Goal: Task Accomplishment & Management: Manage account settings

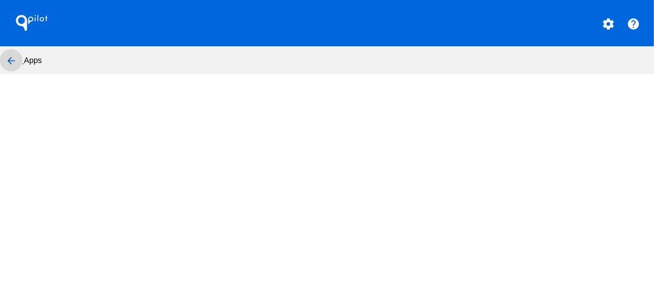
click at [14, 58] on mat-icon "arrow_back" at bounding box center [10, 60] width 13 height 13
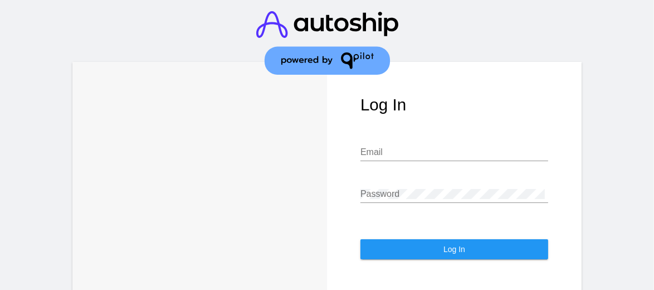
type input "[EMAIL_ADDRESS][DOMAIN_NAME]"
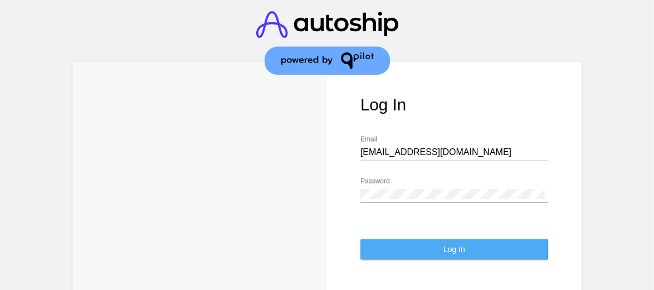
click at [449, 245] on span "Log In" at bounding box center [454, 249] width 22 height 9
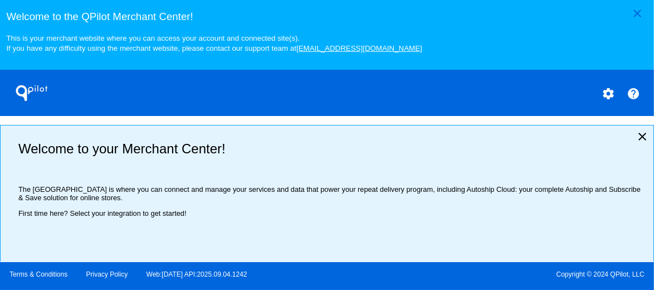
click at [635, 138] on mat-icon "close" at bounding box center [641, 136] width 13 height 13
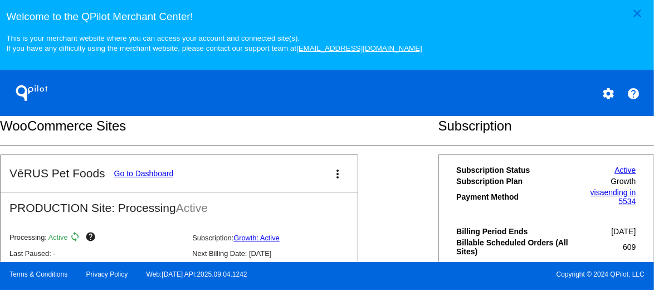
scroll to position [223, 0]
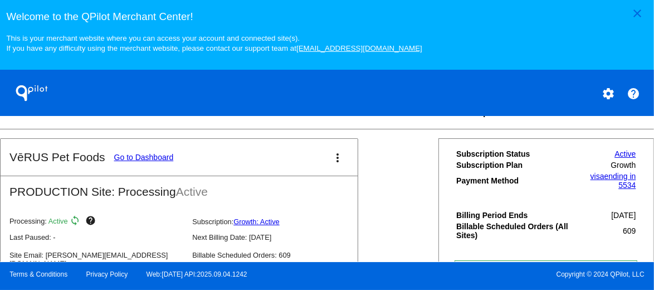
click at [144, 157] on link "Go to Dashboard" at bounding box center [144, 157] width 60 height 9
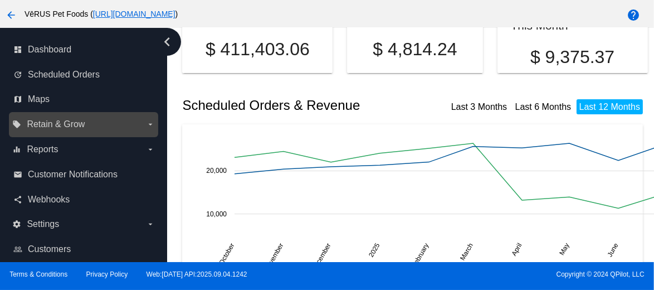
click at [94, 121] on label "local_offer Retain & Grow arrow_drop_down" at bounding box center [83, 124] width 142 height 18
click at [0, 0] on input "local_offer Retain & Grow arrow_drop_down" at bounding box center [0, 0] width 0 height 0
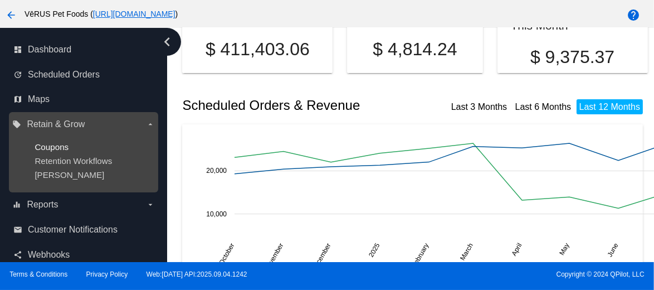
click at [56, 149] on span "Coupons" at bounding box center [52, 146] width 34 height 9
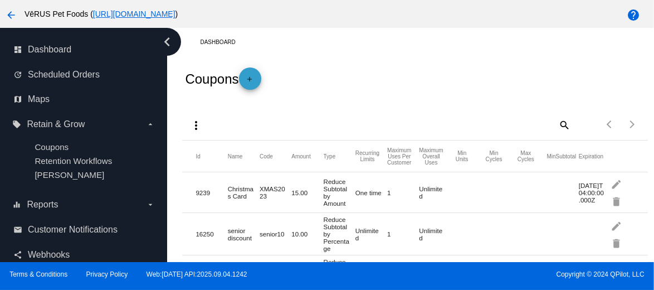
click at [253, 80] on mat-icon "add" at bounding box center [249, 81] width 13 height 13
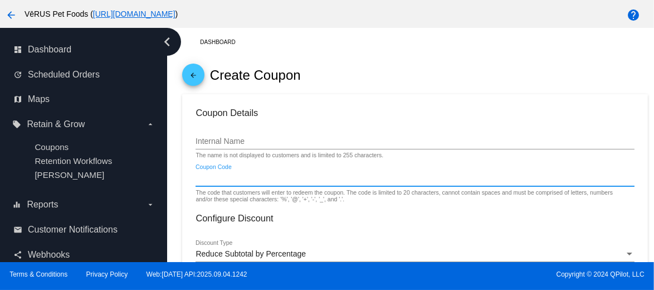
click at [231, 179] on input "Coupon Code" at bounding box center [414, 178] width 438 height 9
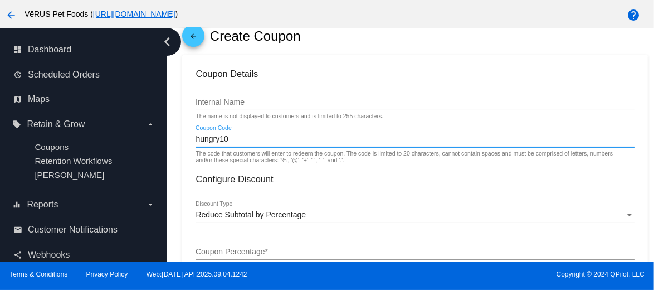
scroll to position [56, 0]
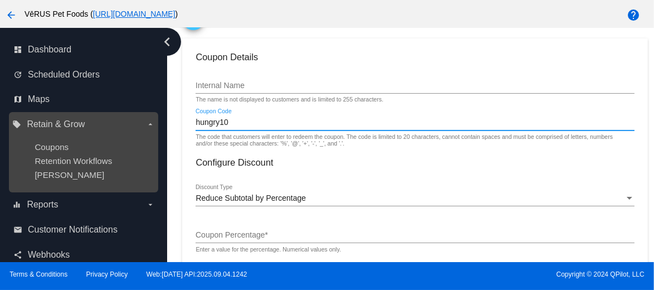
drag, startPoint x: 238, startPoint y: 119, endPoint x: 84, endPoint y: 122, distance: 154.9
click at [84, 122] on div "dashboard Dashboard update Scheduled Orders map Maps local_offer Retain & Grow …" at bounding box center [327, 145] width 654 height 234
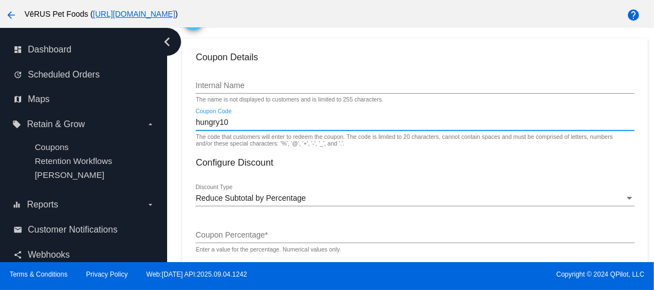
type input "hungry10"
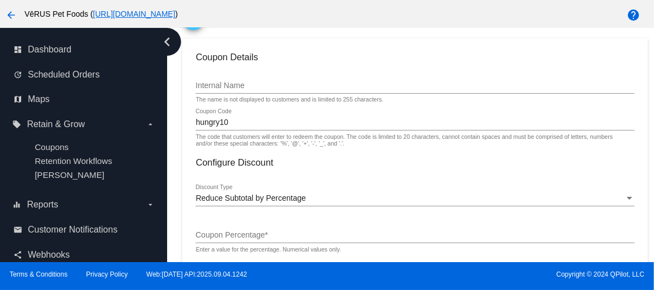
click at [225, 80] on div "Internal Name" at bounding box center [414, 83] width 438 height 22
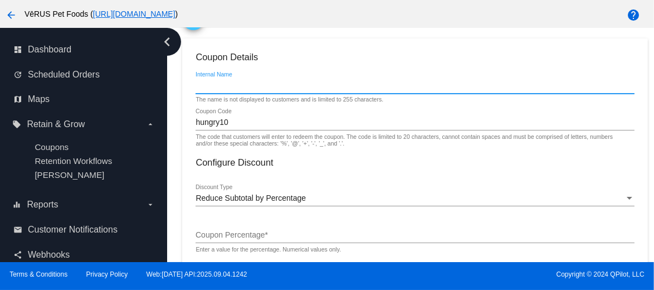
click at [225, 92] on div "Internal Name" at bounding box center [414, 83] width 438 height 22
paste input "hungry10"
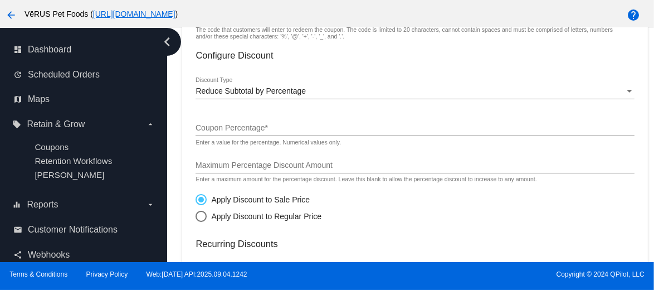
scroll to position [167, 0]
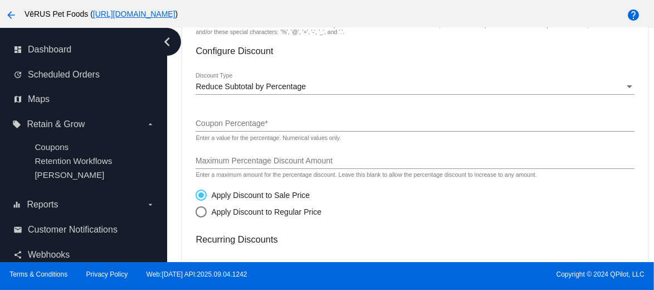
type input "hungry10"
click at [251, 89] on span "Reduce Subtotal by Percentage" at bounding box center [250, 86] width 110 height 9
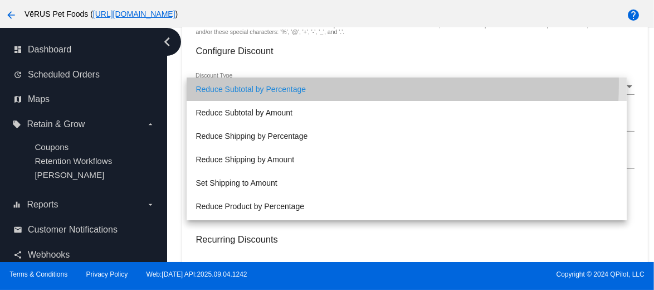
click at [254, 84] on span "Reduce Subtotal by Percentage" at bounding box center [406, 88] width 422 height 23
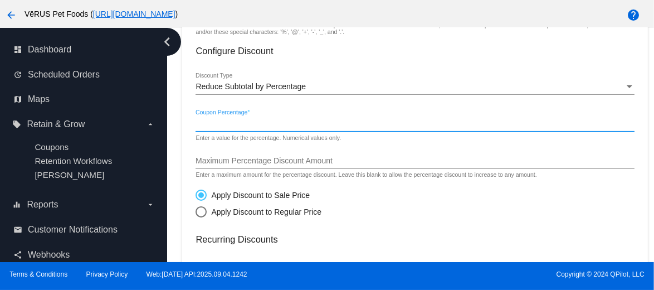
click at [224, 125] on input "Coupon Percentage *" at bounding box center [414, 123] width 438 height 9
type input "10"
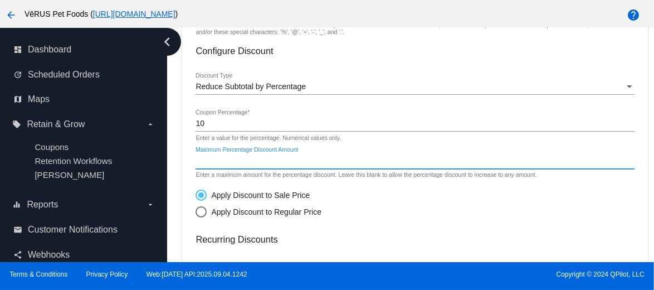
click at [243, 163] on input "Maximum Percentage Discount Amount" at bounding box center [414, 161] width 438 height 9
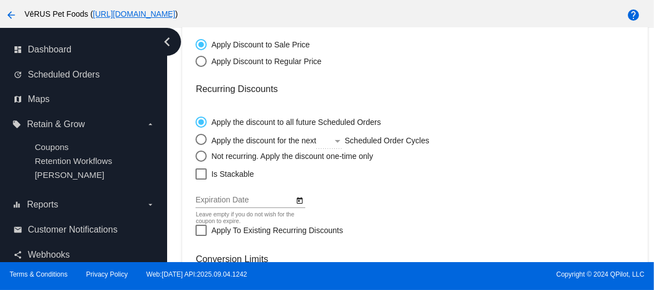
scroll to position [334, 0]
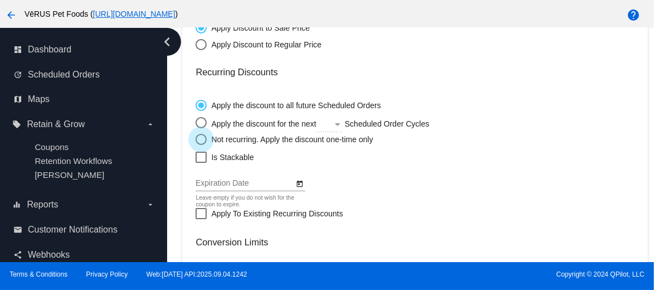
click at [201, 140] on div "Select an option" at bounding box center [200, 139] width 11 height 11
click at [195, 140] on input "Not recurring. Apply the discount one-time only" at bounding box center [195, 139] width 1 height 1
radio input "true"
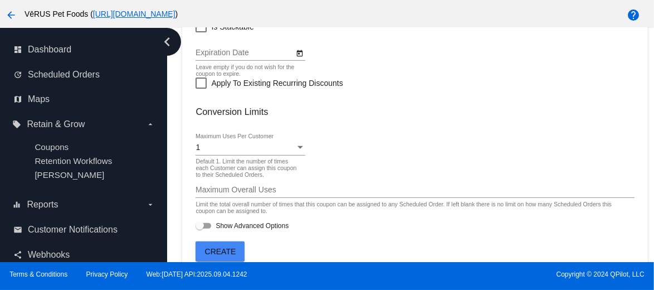
scroll to position [483, 0]
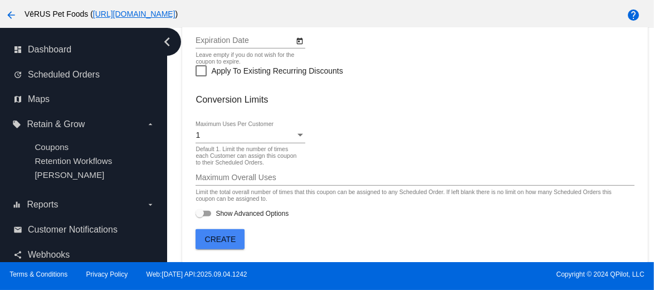
click at [223, 241] on span "Create" at bounding box center [220, 238] width 31 height 9
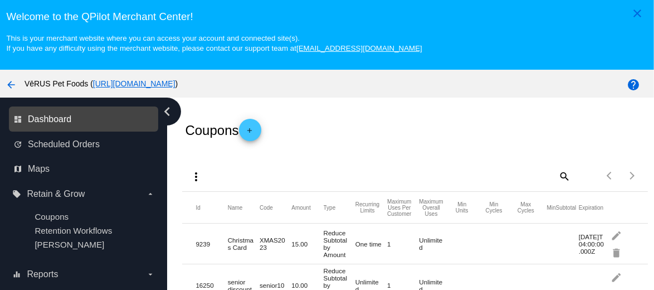
click at [42, 124] on span "Dashboard" at bounding box center [49, 119] width 43 height 10
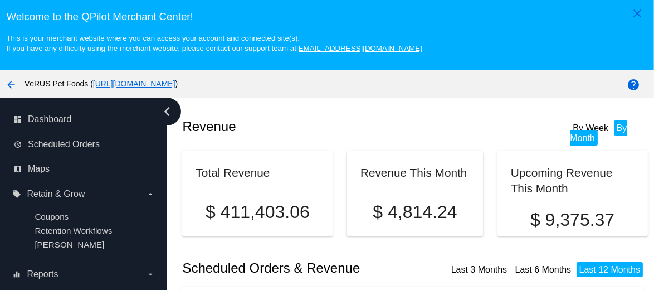
click at [14, 84] on mat-icon "arrow_back" at bounding box center [10, 84] width 13 height 13
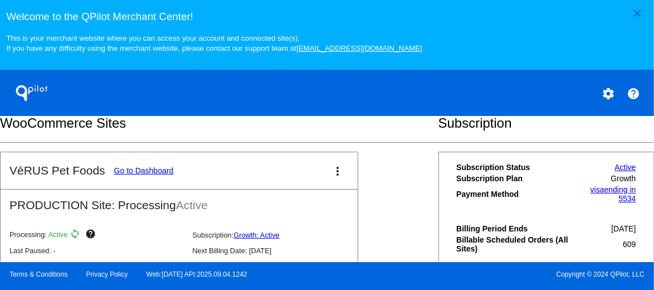
scroll to position [299, 0]
